Goal: Information Seeking & Learning: Learn about a topic

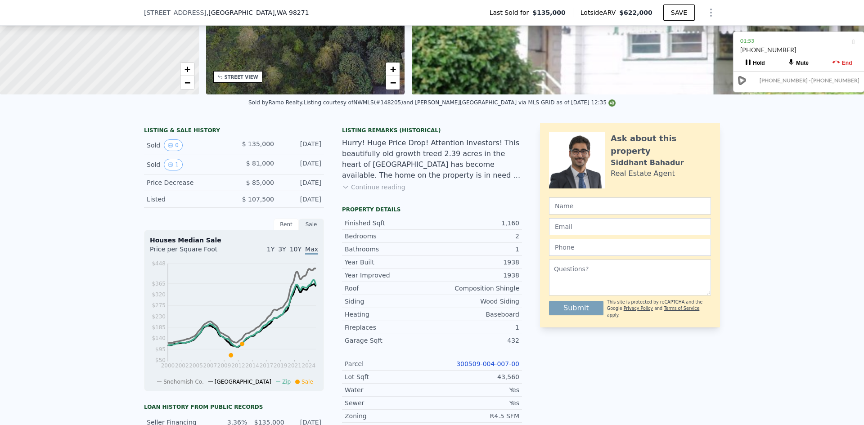
scroll to position [177, 0]
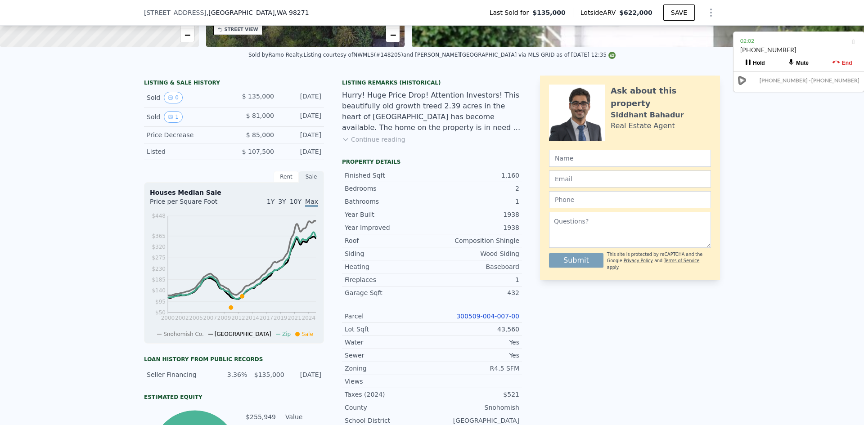
click at [496, 320] on link "300509-004-007-00" at bounding box center [487, 316] width 63 height 7
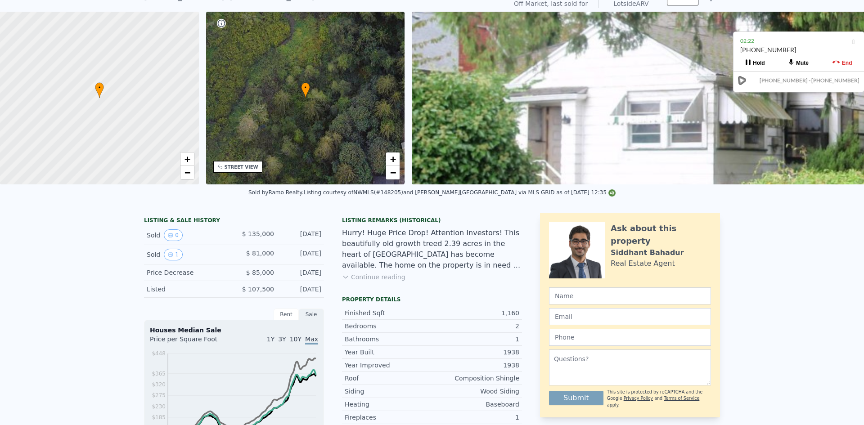
scroll to position [0, 0]
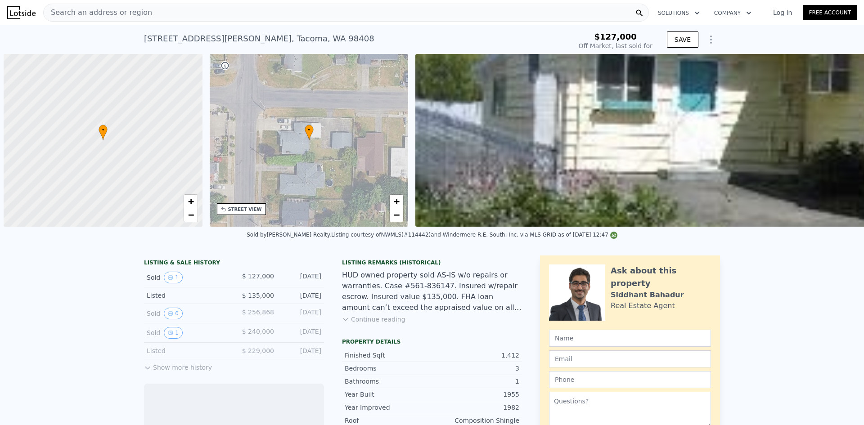
scroll to position [0, 4]
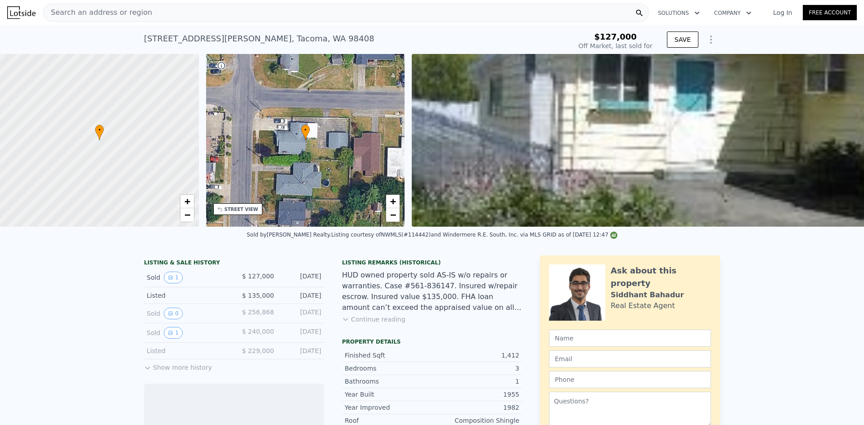
click at [359, 13] on div "Search an address or region" at bounding box center [346, 13] width 606 height 18
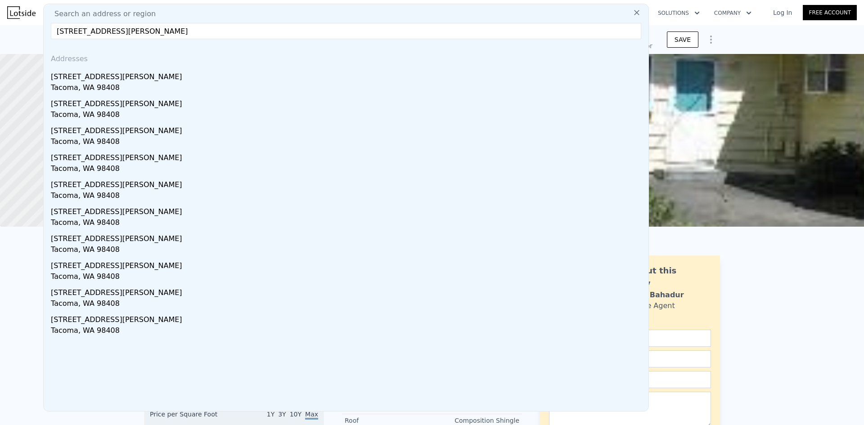
click at [244, 33] on input "[STREET_ADDRESS][PERSON_NAME]" at bounding box center [346, 31] width 590 height 16
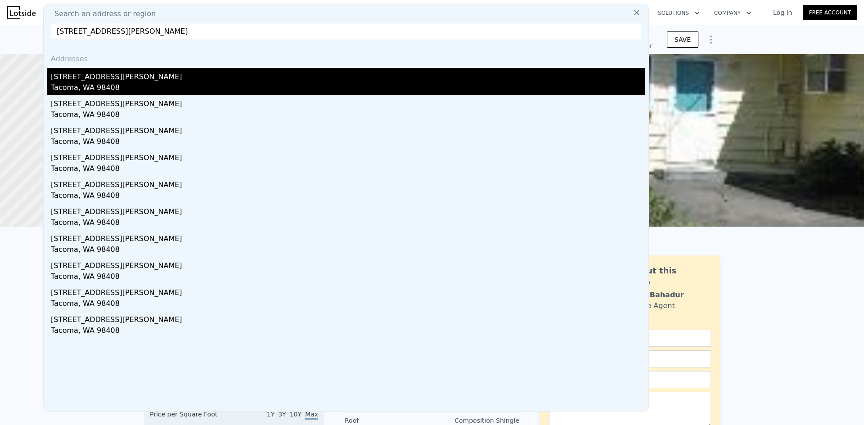
type input "[STREET_ADDRESS][PERSON_NAME]"
click at [214, 74] on div "[STREET_ADDRESS][PERSON_NAME]" at bounding box center [348, 75] width 594 height 14
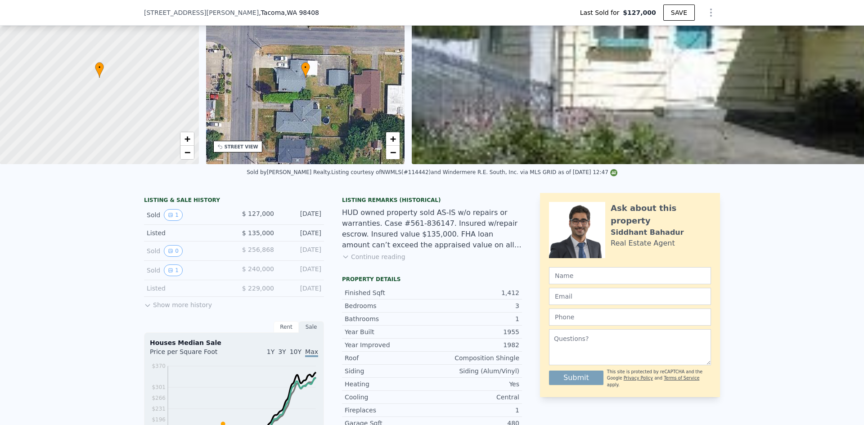
scroll to position [87, 0]
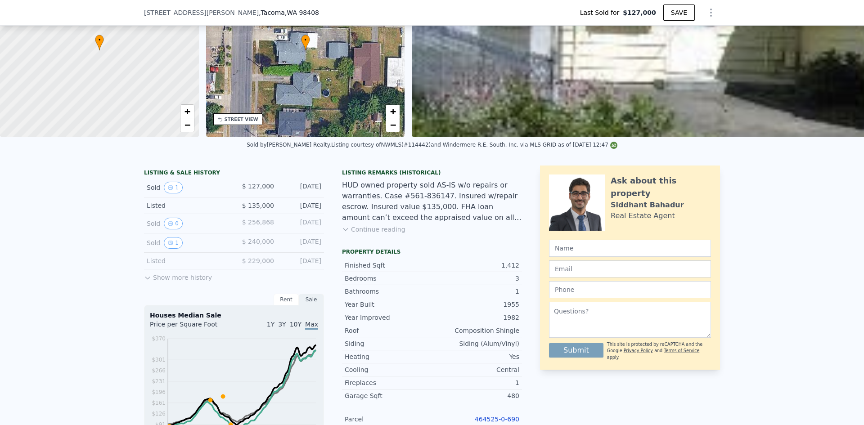
click at [485, 233] on div "Listing Remarks (Historical) HUD owned property sold AS-IS w/o repairs or warra…" at bounding box center [432, 207] width 180 height 76
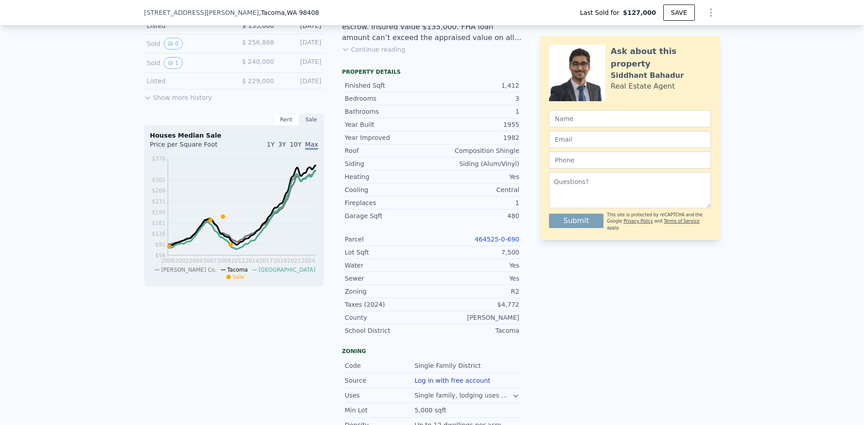
click at [502, 243] on link "464525-0-690" at bounding box center [497, 239] width 45 height 7
type input "$ 502,000"
type input "$ 327,645"
drag, startPoint x: 467, startPoint y: 247, endPoint x: 522, endPoint y: 247, distance: 54.9
click at [524, 247] on div "LISTING & SALE HISTORY Sold 1 $ 127,000 [DATE] Listed $ 135,000 [DATE] Sold 0 $…" at bounding box center [432, 254] width 576 height 536
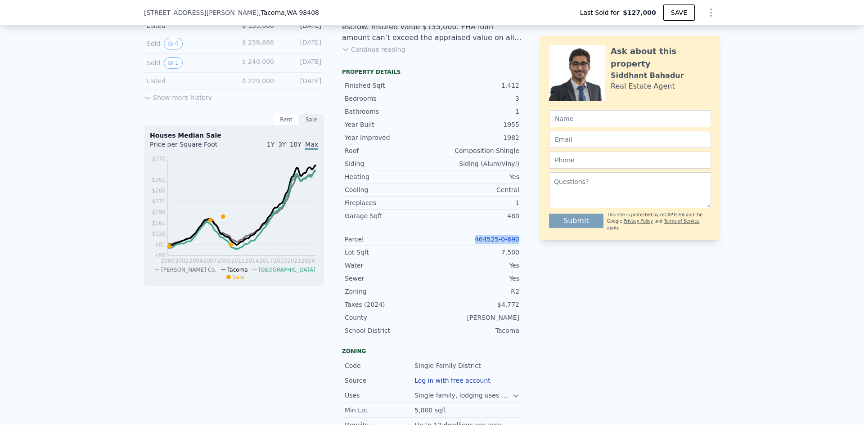
copy link "464525-0-690"
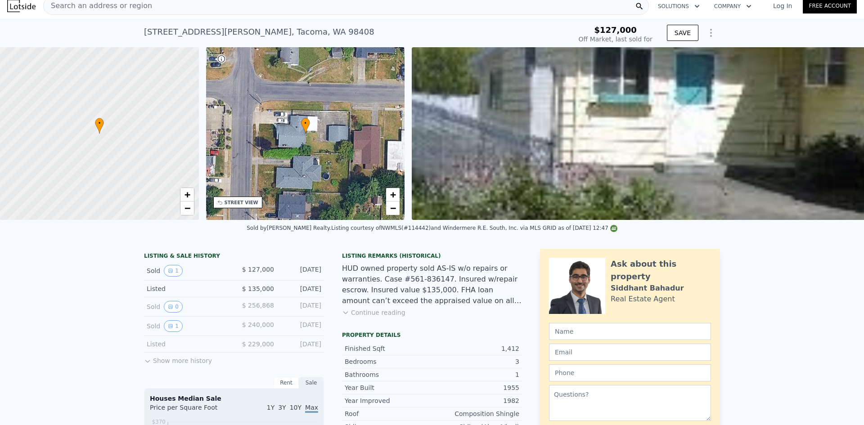
scroll to position [0, 0]
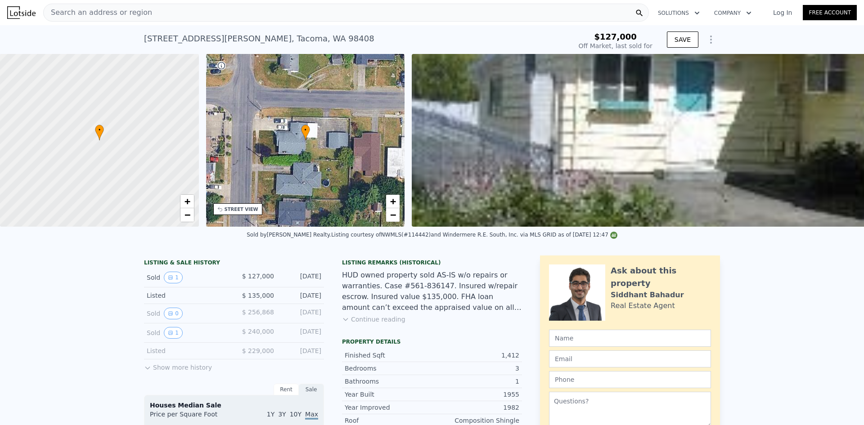
click at [387, 16] on div "Search an address or region" at bounding box center [346, 13] width 606 height 18
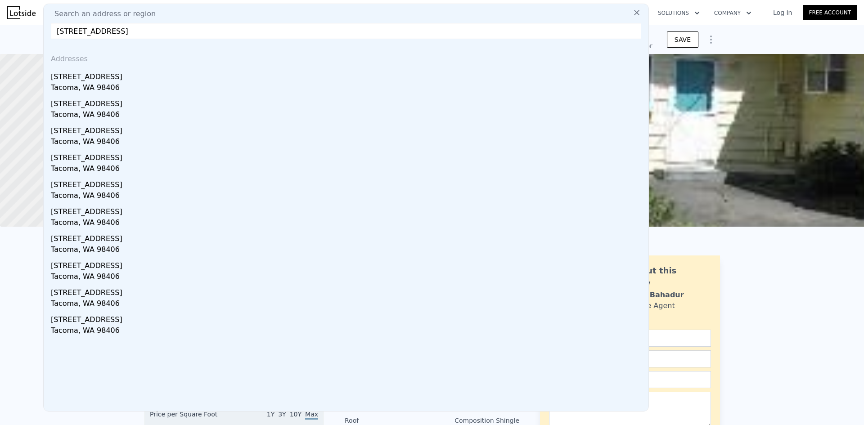
click at [307, 25] on input "[STREET_ADDRESS]" at bounding box center [346, 31] width 590 height 16
type input "[STREET_ADDRESS]"
click at [250, 77] on div "[STREET_ADDRESS]" at bounding box center [348, 75] width 594 height 14
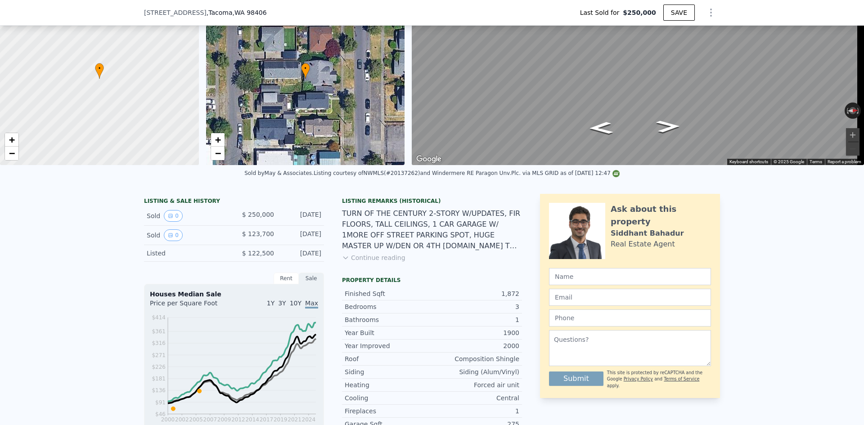
scroll to position [135, 0]
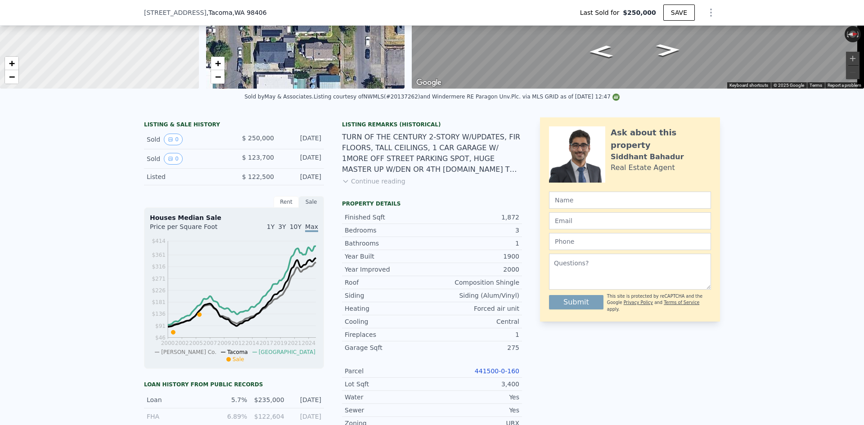
click at [495, 375] on link "441500-0-160" at bounding box center [497, 371] width 45 height 7
type input "$ 621,000"
type input "$ 439,496"
drag, startPoint x: 504, startPoint y: 375, endPoint x: 477, endPoint y: 375, distance: 27.0
click at [477, 375] on div "LISTING & SALE HISTORY Sold 0 $ 250,000 [DATE] Sold 0 $ 123,700 [DATE] Listed $…" at bounding box center [432, 385] width 576 height 536
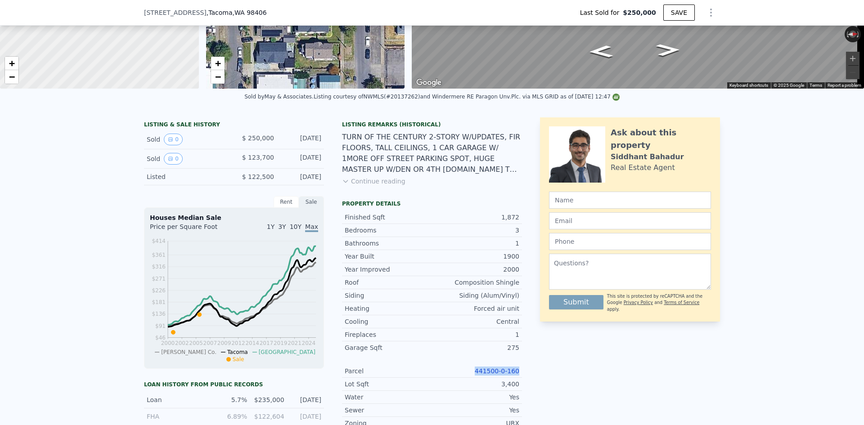
copy link "441500-0-160"
